Goal: Task Accomplishment & Management: Complete application form

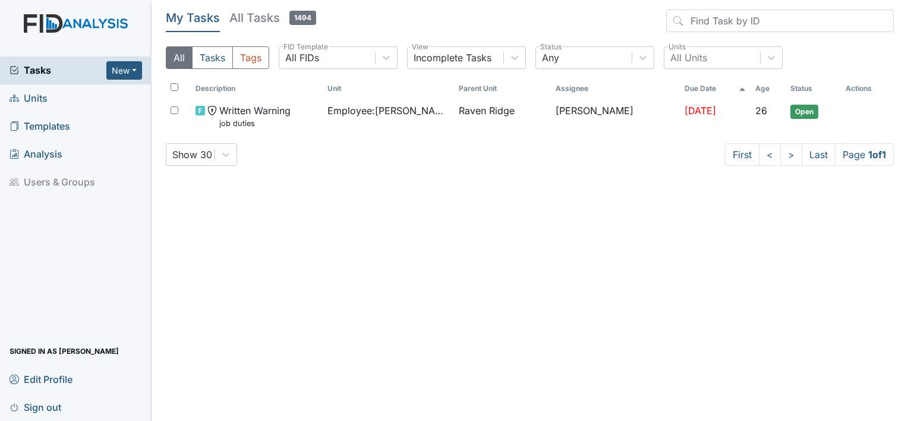
click at [31, 100] on span "Units" at bounding box center [29, 98] width 38 height 18
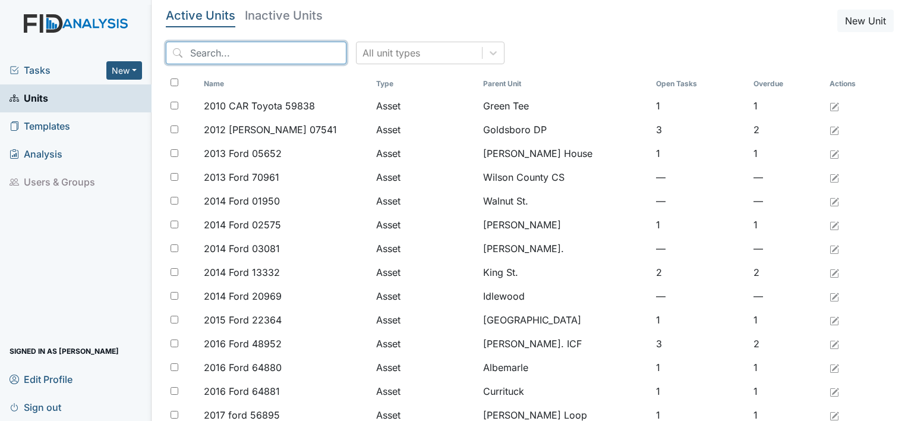
click at [218, 50] on input "search" at bounding box center [256, 53] width 181 height 23
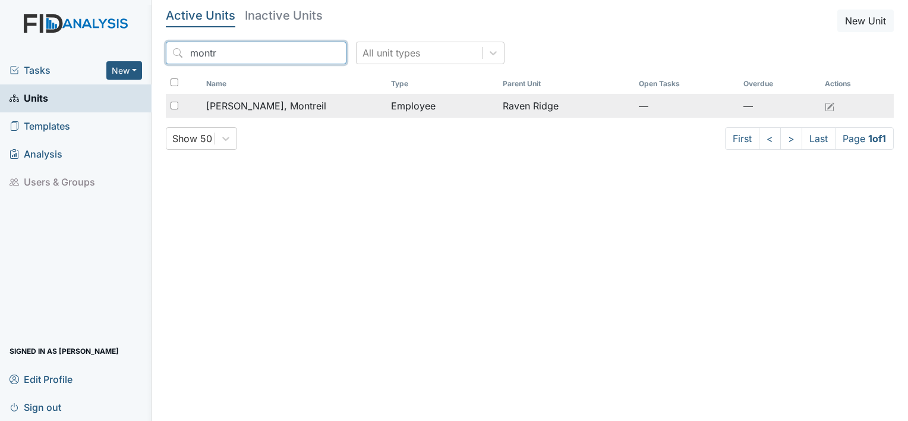
type input "montr"
click at [238, 112] on span "Hocutt, Montreil" at bounding box center [266, 106] width 120 height 14
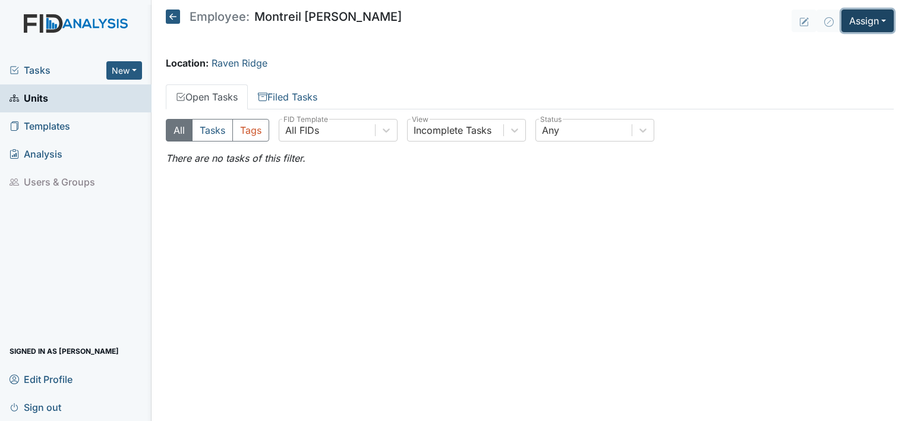
click at [861, 14] on button "Assign" at bounding box center [868, 21] width 52 height 23
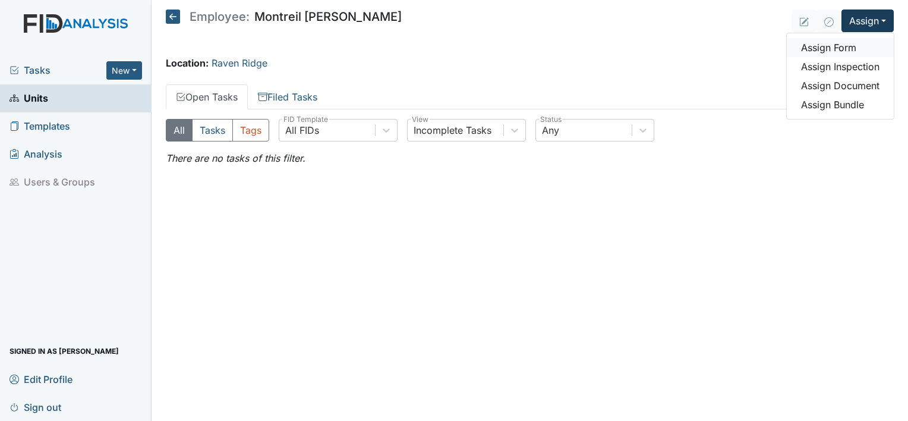
click at [836, 48] on link "Assign Form" at bounding box center [840, 47] width 107 height 19
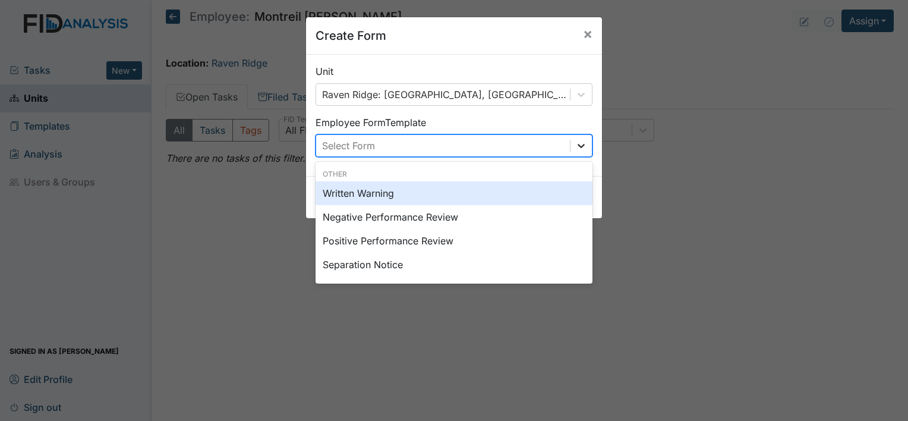
click at [581, 149] on icon at bounding box center [581, 146] width 12 height 12
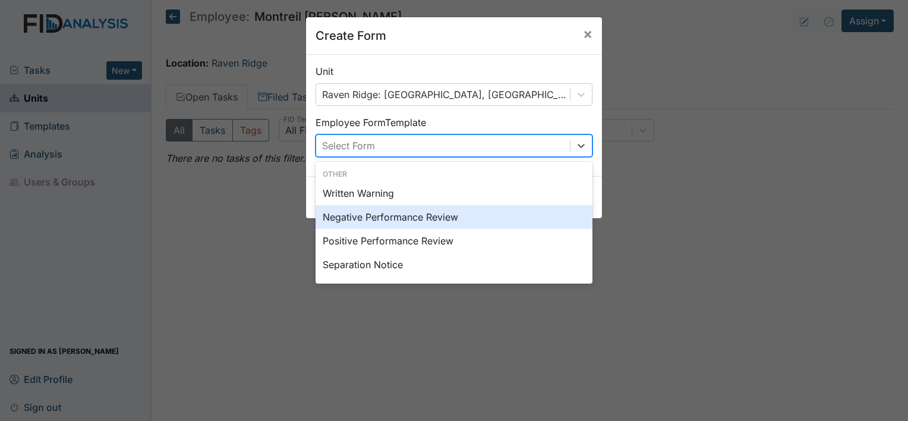
click at [482, 216] on div "Negative Performance Review" at bounding box center [454, 217] width 277 height 24
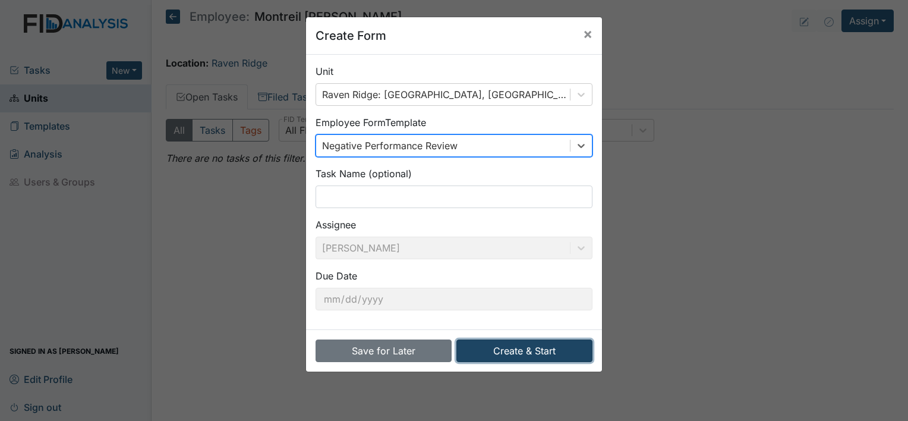
click at [518, 351] on button "Create & Start" at bounding box center [525, 350] width 136 height 23
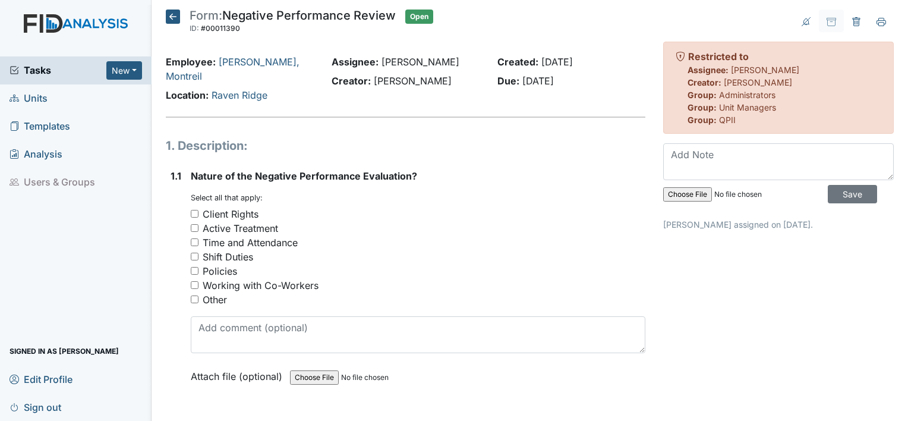
click at [194, 253] on input "Shift Duties" at bounding box center [195, 257] width 8 height 8
checkbox input "true"
click at [193, 267] on input "Policies" at bounding box center [195, 271] width 8 height 8
checkbox input "true"
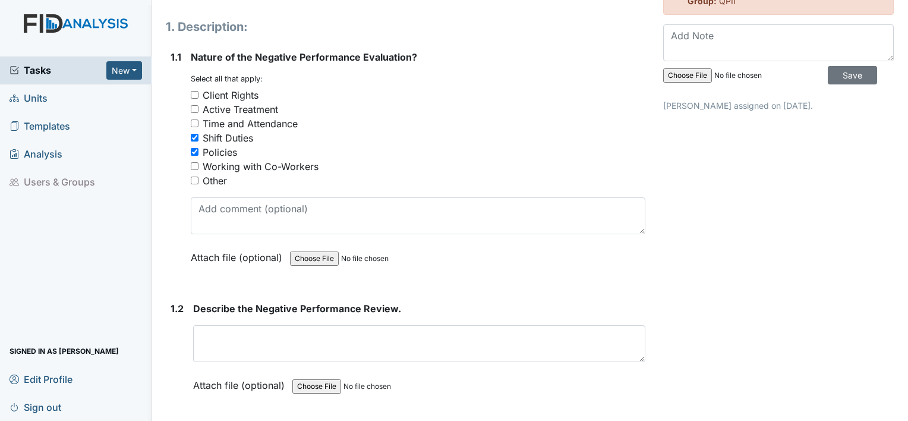
scroll to position [119, 0]
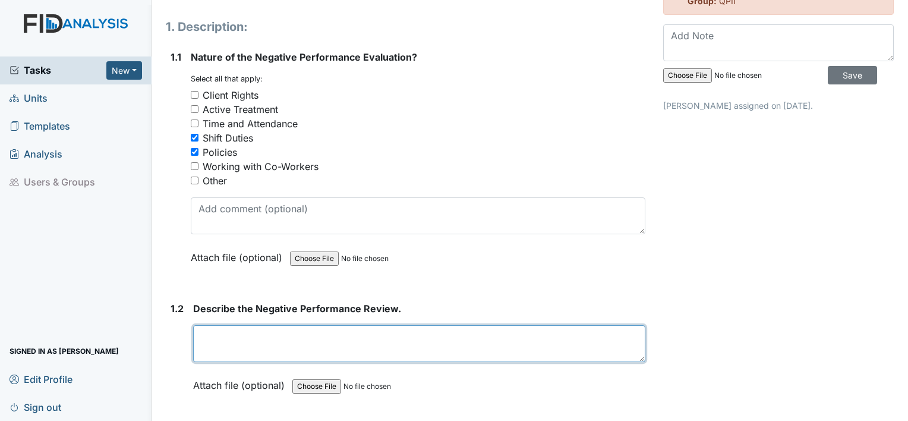
click at [247, 325] on textarea at bounding box center [419, 343] width 452 height 37
